Goal: Information Seeking & Learning: Learn about a topic

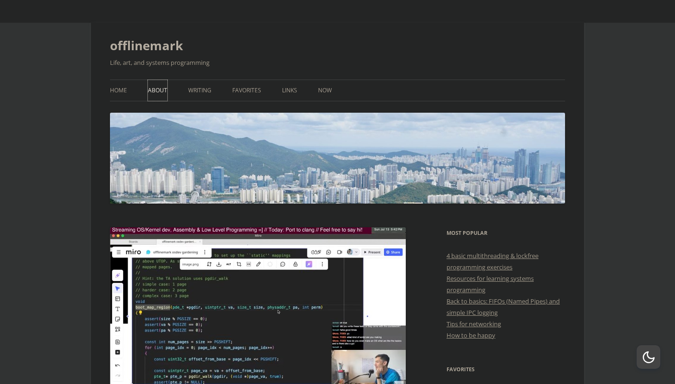
click at [148, 86] on link "About" at bounding box center [157, 90] width 19 height 21
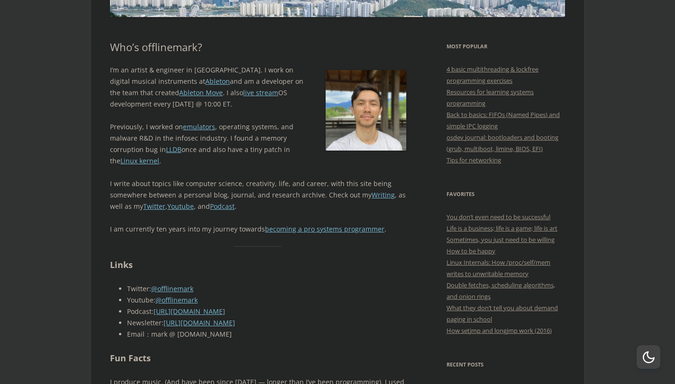
scroll to position [186, 0]
click at [129, 68] on p "I’m an artist & engineer in Berlin. I work on digital musical instruments at Ab…" at bounding box center [258, 88] width 296 height 46
click at [205, 82] on link "Ableton" at bounding box center [217, 81] width 25 height 9
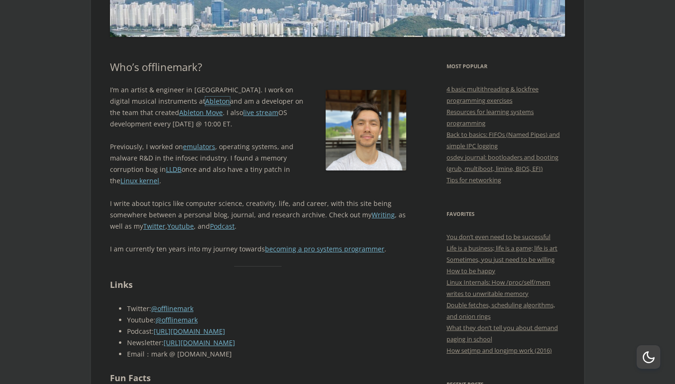
scroll to position [0, 0]
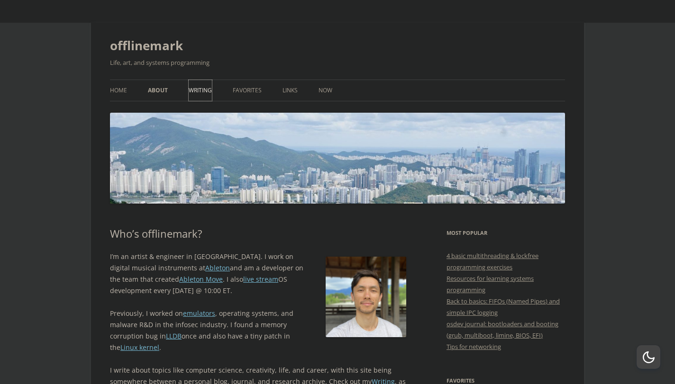
click at [205, 86] on link "Writing" at bounding box center [200, 90] width 23 height 21
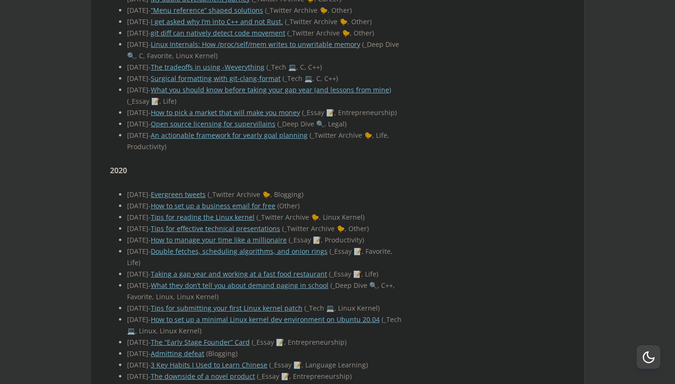
scroll to position [3132, 0]
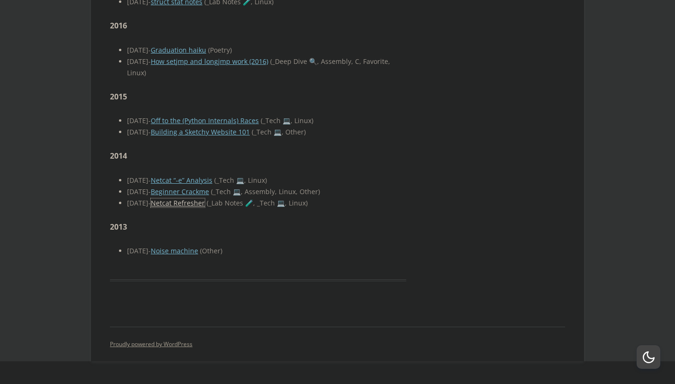
click at [205, 204] on link "Netcat Refresher" at bounding box center [178, 203] width 54 height 9
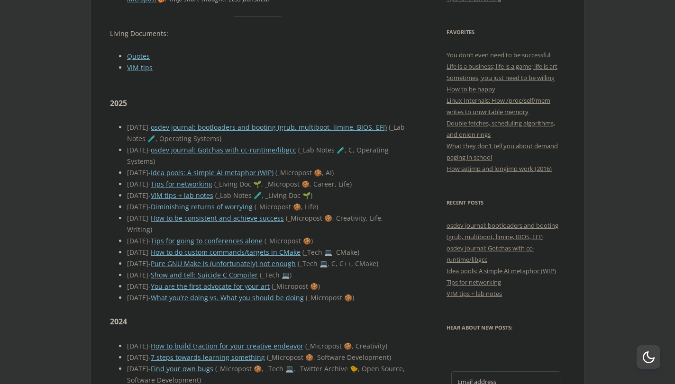
scroll to position [352, 0]
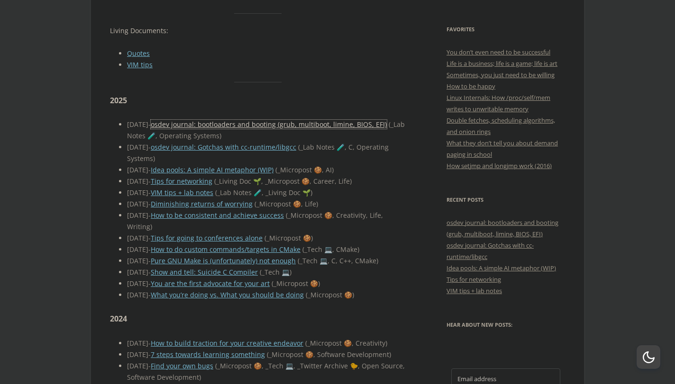
click at [268, 120] on link "osdev journal: bootloaders and booting (grub, multiboot, limine, BIOS, EFI)" at bounding box center [269, 124] width 236 height 9
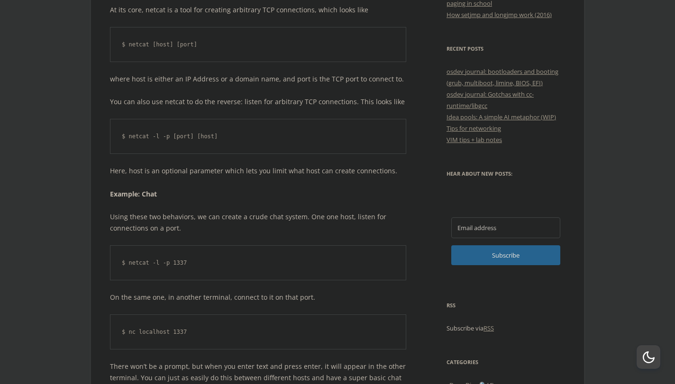
scroll to position [185, 0]
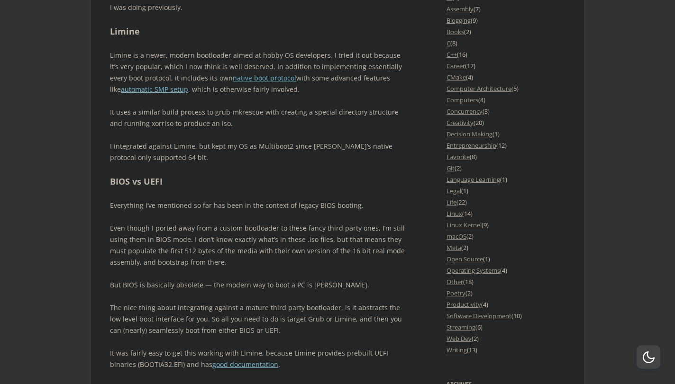
scroll to position [969, 0]
click at [104, 147] on div "offlinemark Life, art, and systems programming Menu Skip to content Home About …" at bounding box center [337, 108] width 493 height 2110
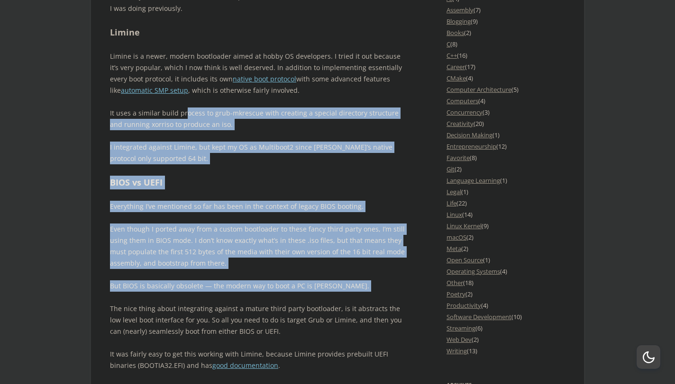
drag, startPoint x: 185, startPoint y: 92, endPoint x: 291, endPoint y: 270, distance: 207.5
click at [291, 270] on div "Here’s my rough lab notes from what I learned during weeks 69-73 of streaming w…" at bounding box center [258, 80] width 296 height 1549
click at [263, 201] on p "Everything I’ve mentioned so far has been in the context of legacy BIOS booting." at bounding box center [258, 206] width 296 height 11
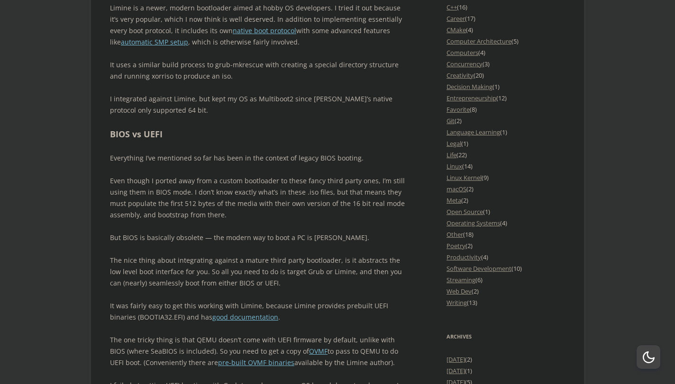
scroll to position [1019, 0]
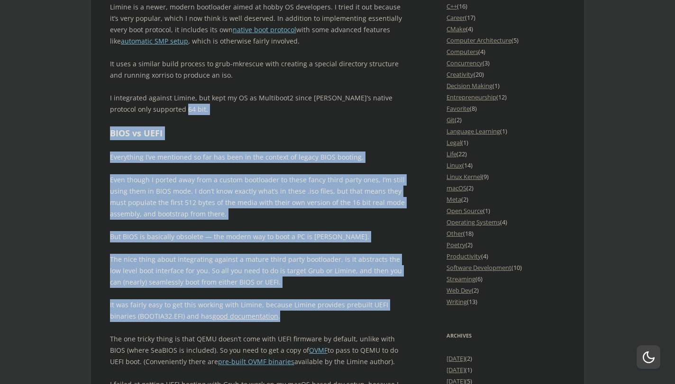
drag, startPoint x: 250, startPoint y: 84, endPoint x: 267, endPoint y: 295, distance: 212.1
click at [267, 295] on div "Here’s my rough lab notes from what I learned during weeks 69-73 of streaming w…" at bounding box center [258, 30] width 296 height 1549
click at [295, 254] on p "The nice thing about integrating against a mature third party bootloader, is it…" at bounding box center [258, 271] width 296 height 34
drag, startPoint x: 254, startPoint y: 125, endPoint x: 173, endPoint y: 301, distance: 193.4
click at [173, 301] on div "Here’s my rough lab notes from what I learned during weeks 69-73 of streaming w…" at bounding box center [258, 30] width 296 height 1549
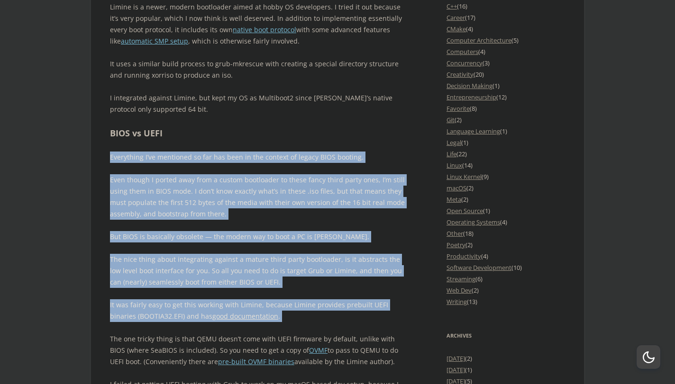
click at [197, 231] on p "But BIOS is basically obsolete — the modern way to boot a PC is [PERSON_NAME]." at bounding box center [258, 236] width 296 height 11
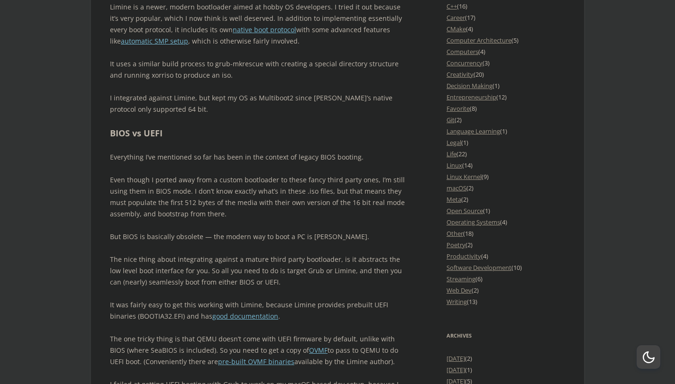
click at [264, 174] on p "Even though I ported away from a custom bootloader to these fancy third party o…" at bounding box center [258, 197] width 296 height 46
